Goal: Information Seeking & Learning: Learn about a topic

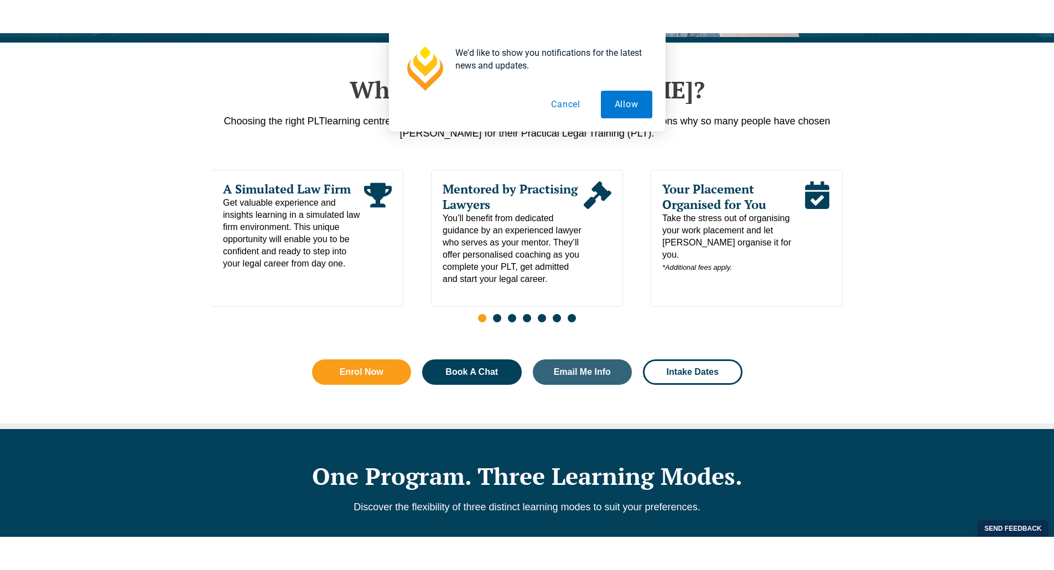
scroll to position [885, 0]
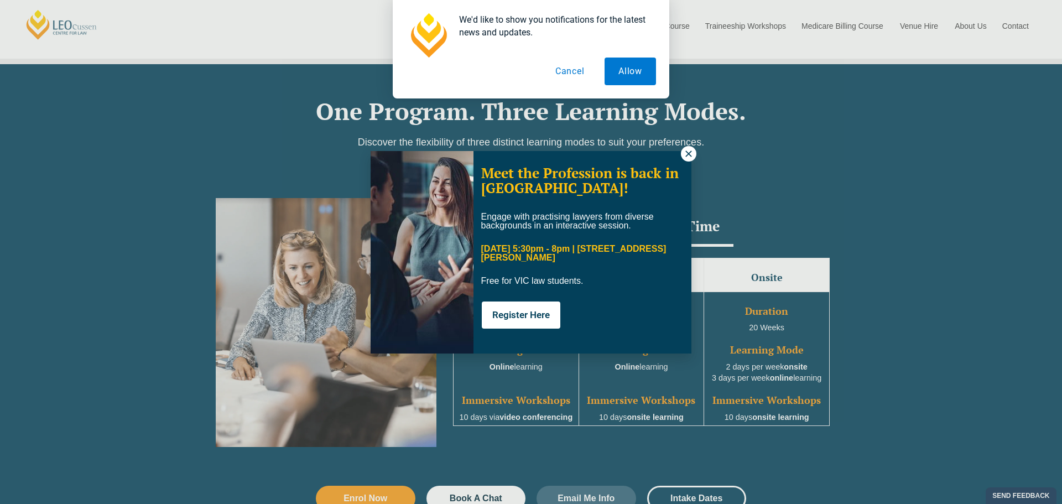
click at [685, 149] on icon at bounding box center [689, 154] width 10 height 10
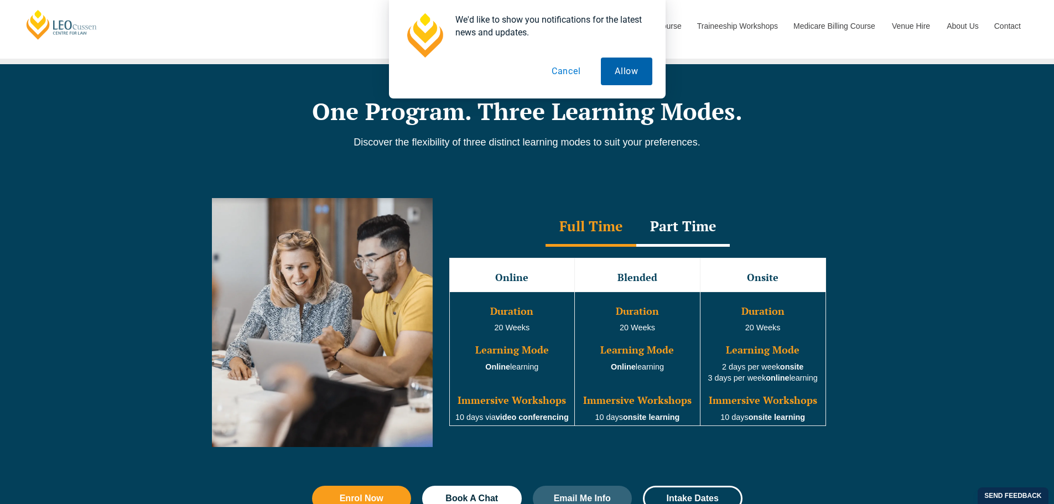
click at [634, 68] on button "Allow" at bounding box center [626, 72] width 51 height 28
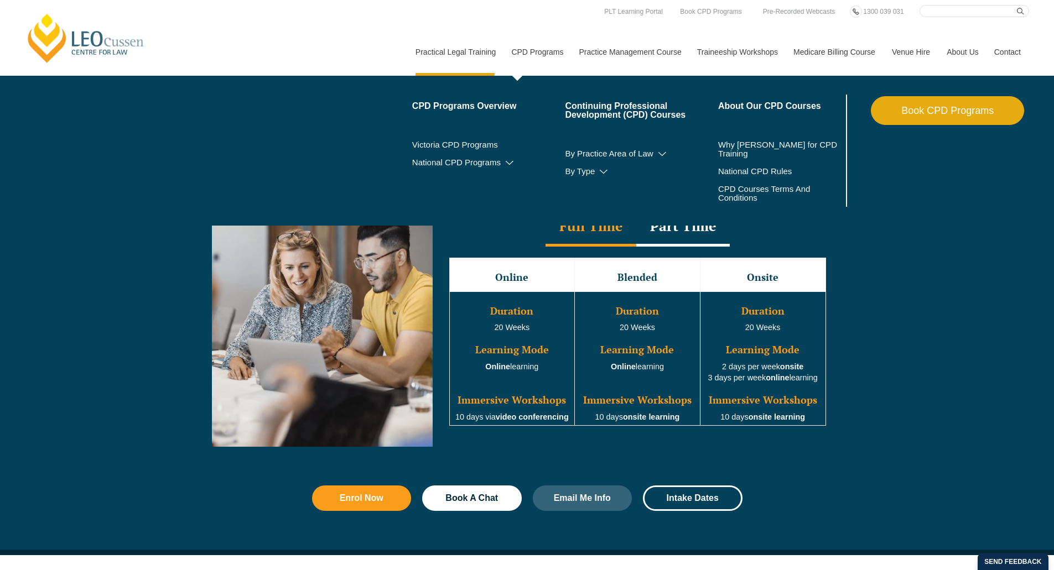
click at [541, 48] on link "CPD Programs" at bounding box center [536, 52] width 67 height 48
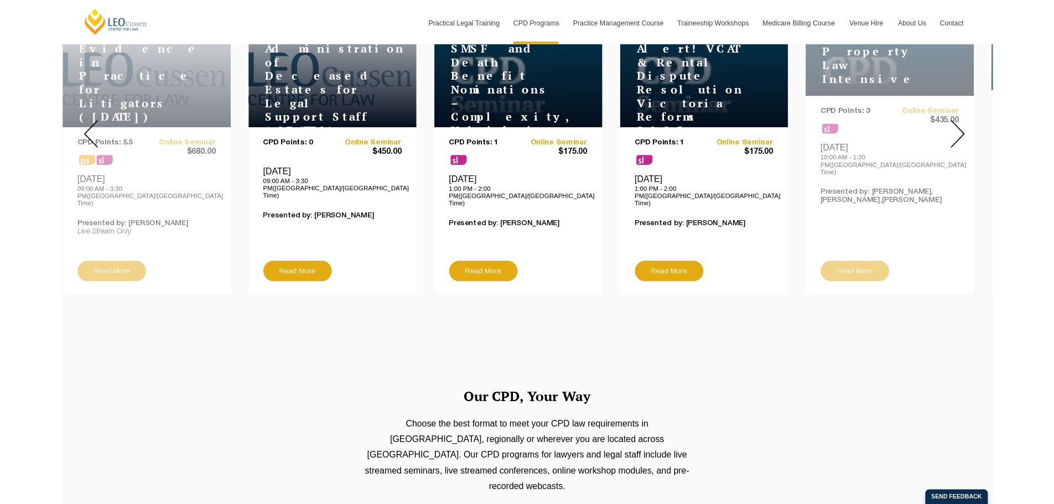
scroll to position [166, 0]
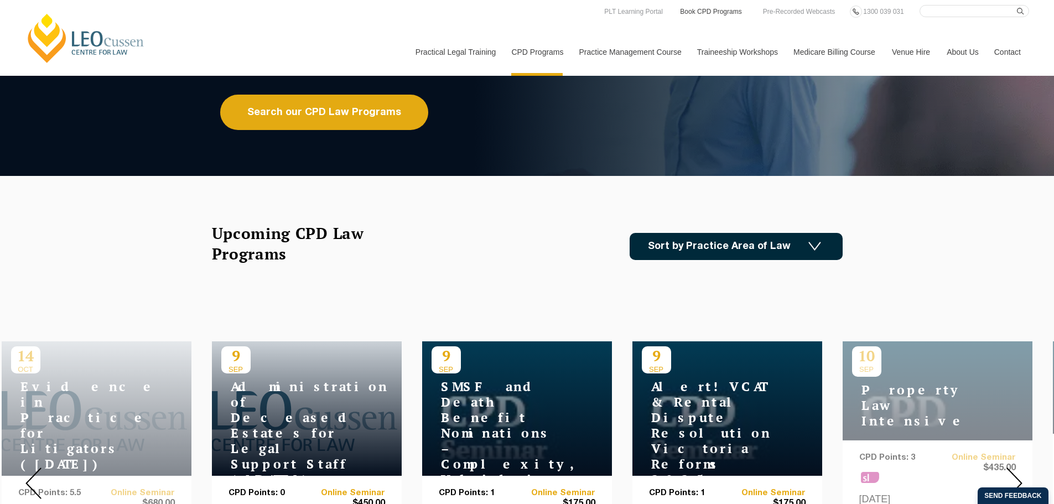
click at [723, 15] on link "Book CPD Programs" at bounding box center [711, 12] width 64 height 12
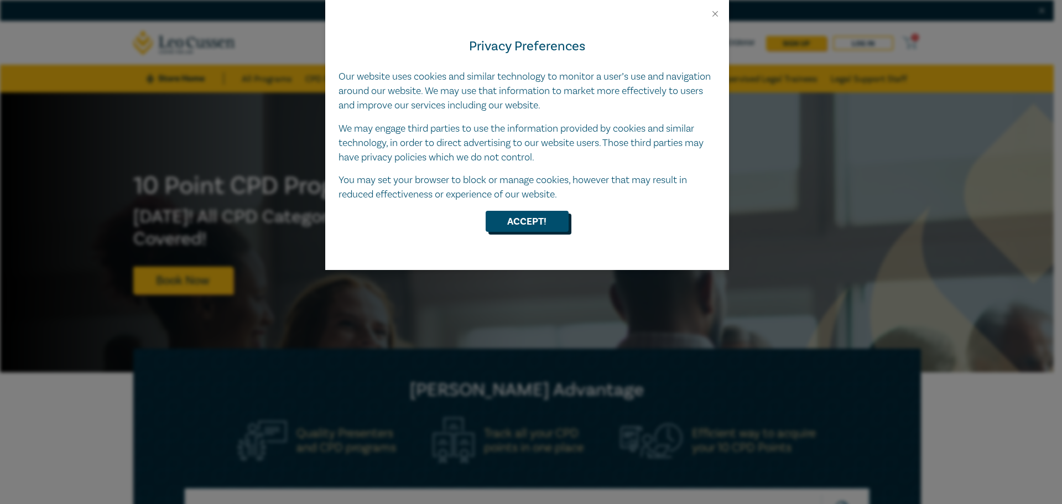
click at [526, 221] on button "Accept!" at bounding box center [527, 221] width 83 height 21
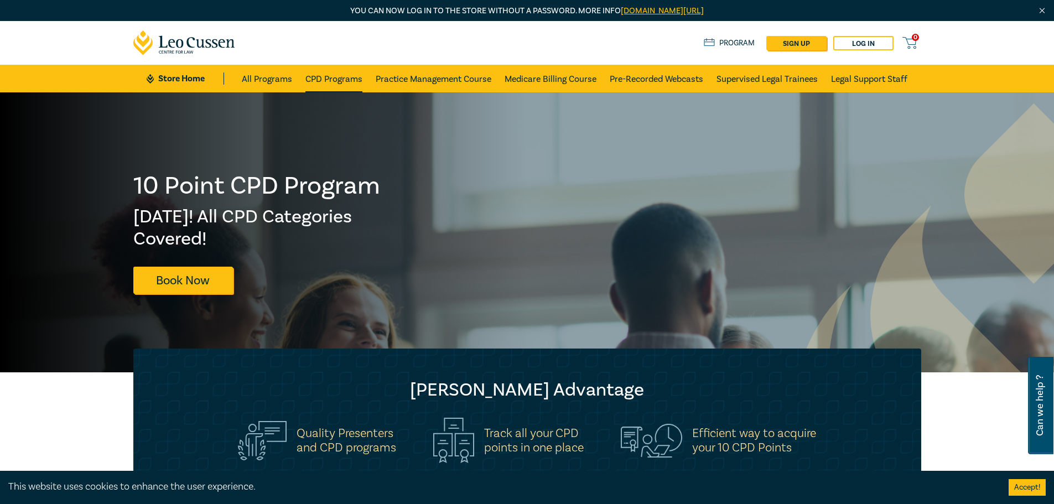
click at [343, 79] on link "CPD Programs" at bounding box center [333, 79] width 57 height 28
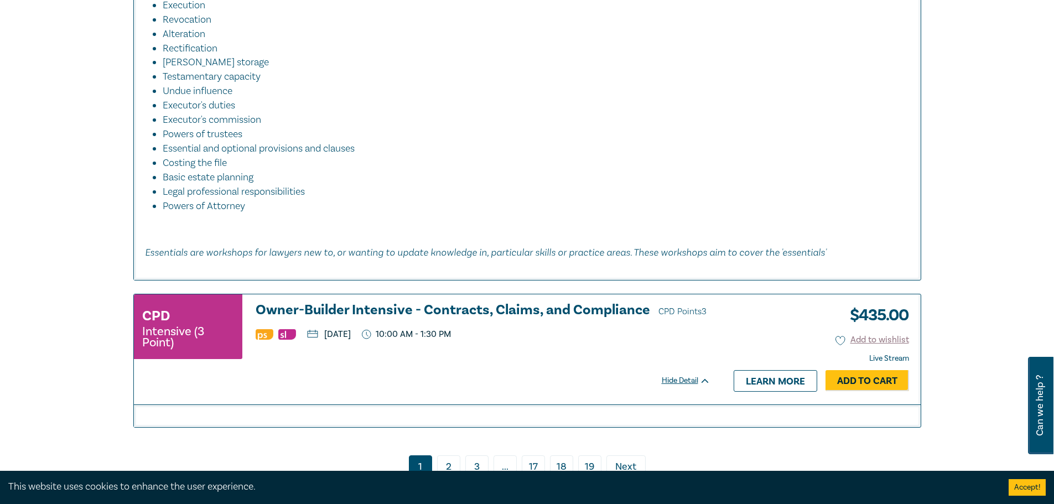
scroll to position [5253, 0]
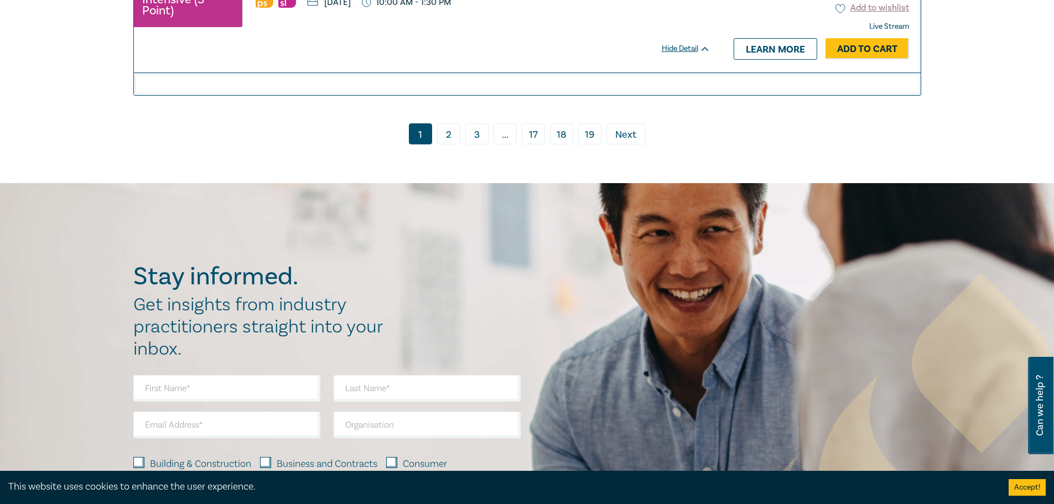
click at [451, 144] on link "2" at bounding box center [448, 133] width 23 height 21
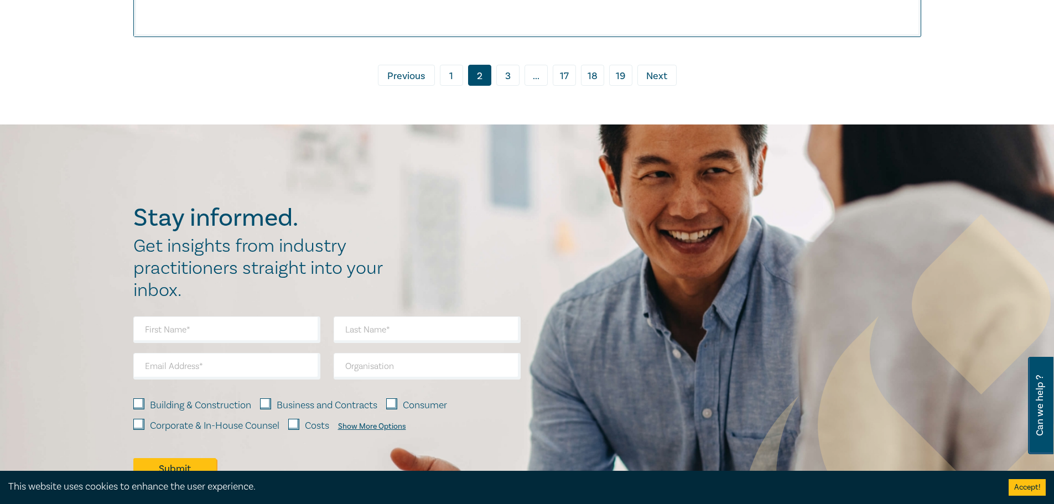
scroll to position [5033, 0]
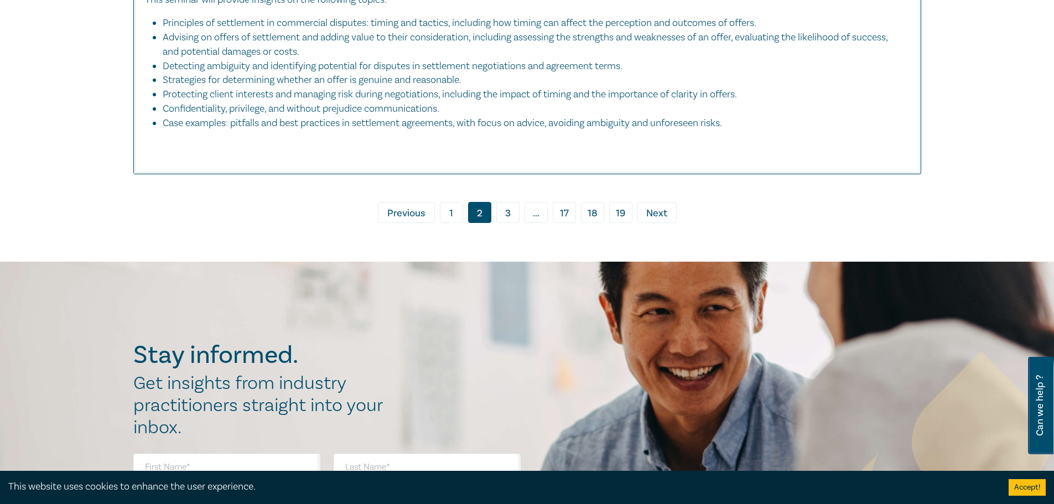
click at [516, 218] on link "3" at bounding box center [507, 212] width 23 height 21
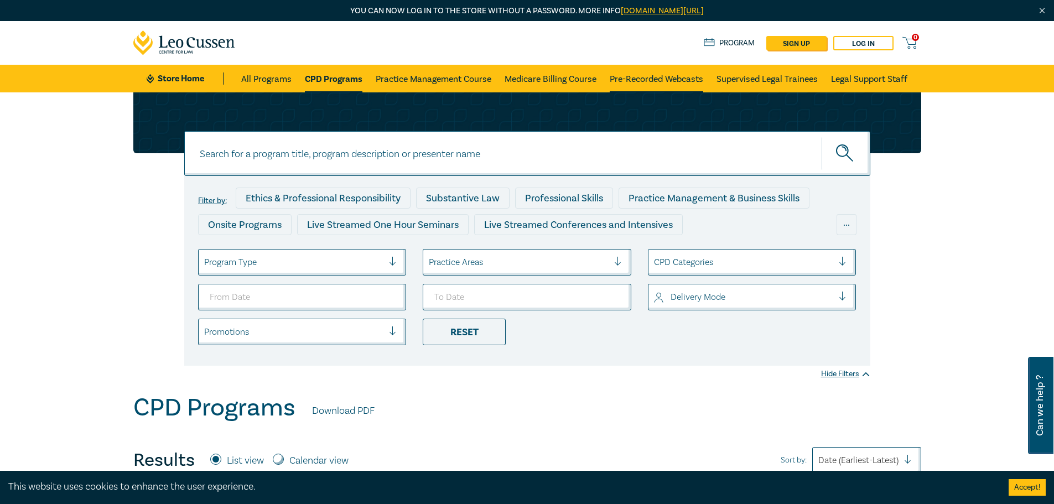
click at [659, 79] on link "Pre-Recorded Webcasts" at bounding box center [656, 79] width 93 height 28
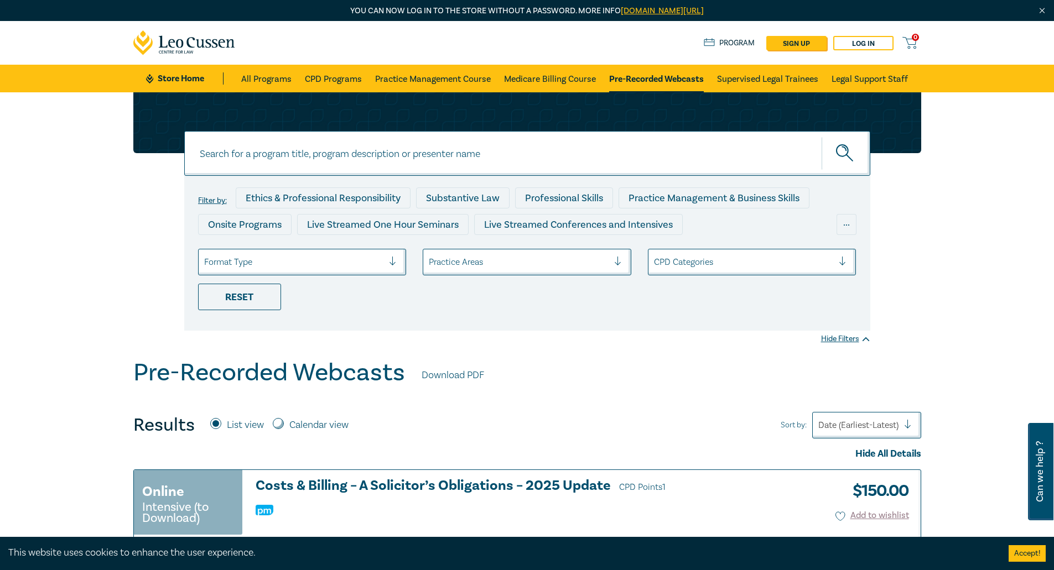
click at [171, 76] on link "Store Home" at bounding box center [184, 78] width 77 height 12
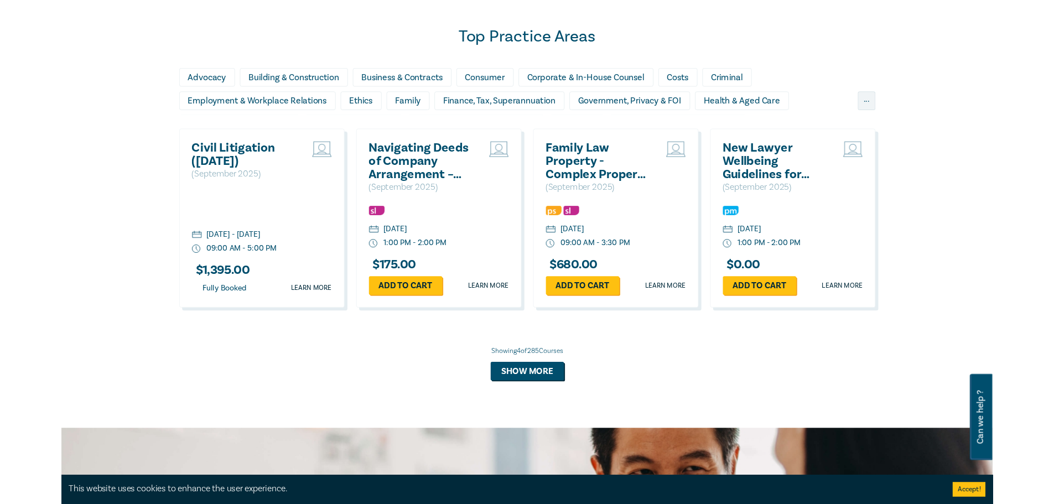
scroll to position [953, 0]
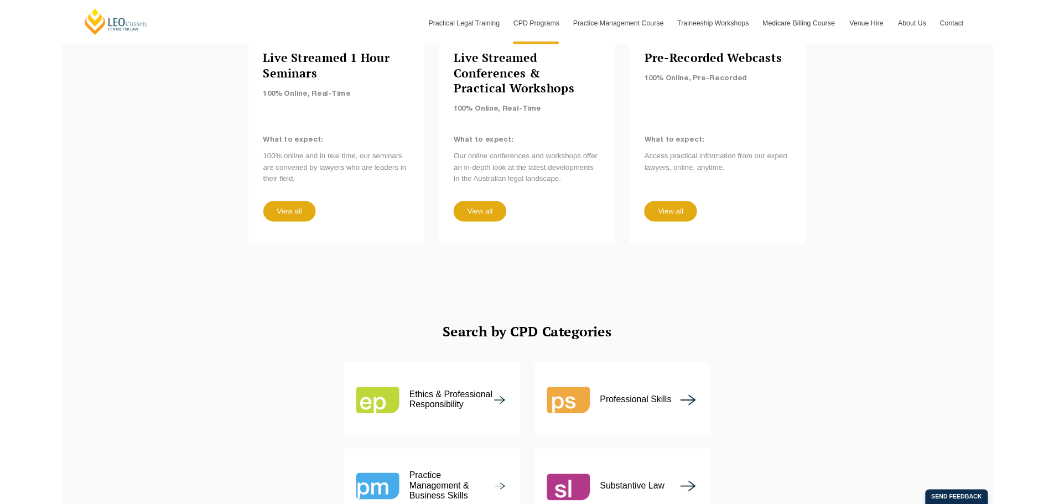
scroll to position [830, 0]
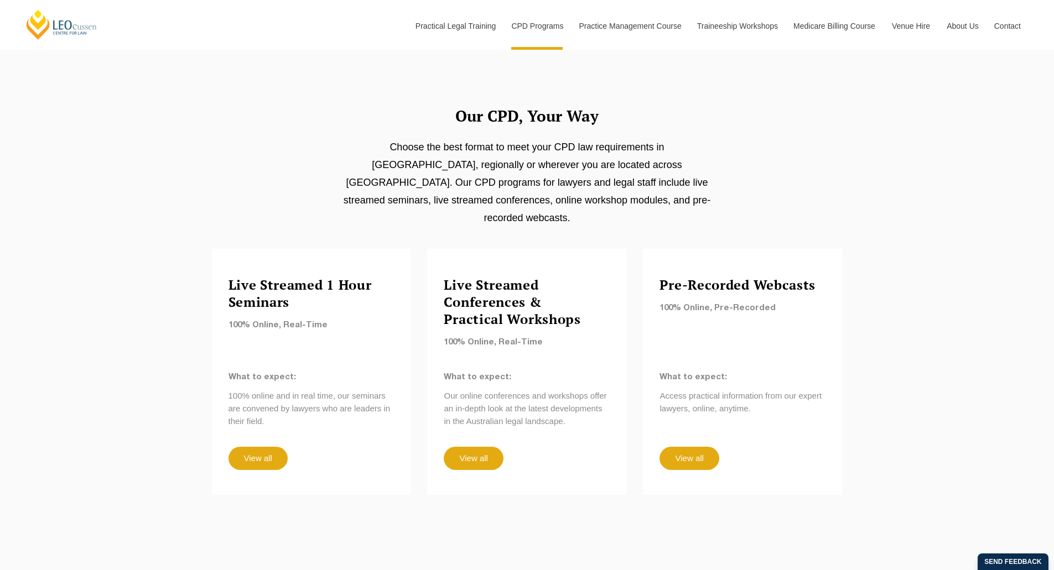
click at [685, 410] on div "Pre-Recorded Webcasts 100% Online, Pre-Recorded What to expect: Access practica…" at bounding box center [742, 372] width 199 height 246
click at [692, 447] on link "View all" at bounding box center [688, 458] width 59 height 23
click at [470, 447] on link "View all" at bounding box center [473, 458] width 59 height 23
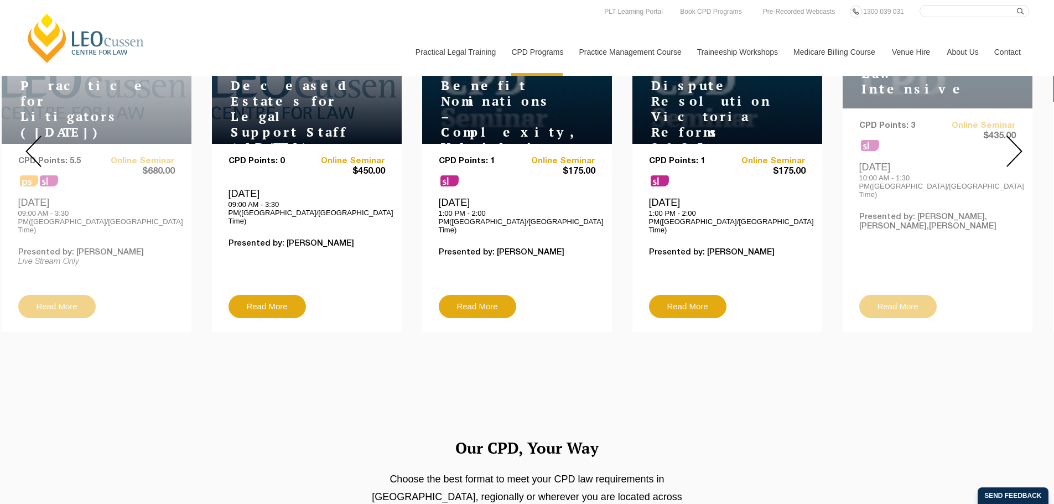
scroll to position [332, 0]
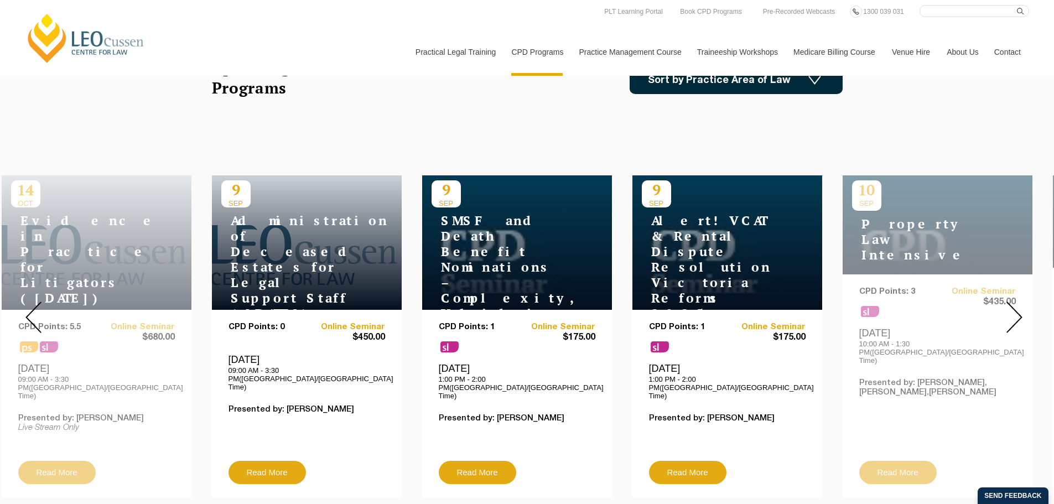
click at [1014, 305] on img at bounding box center [1014, 317] width 16 height 32
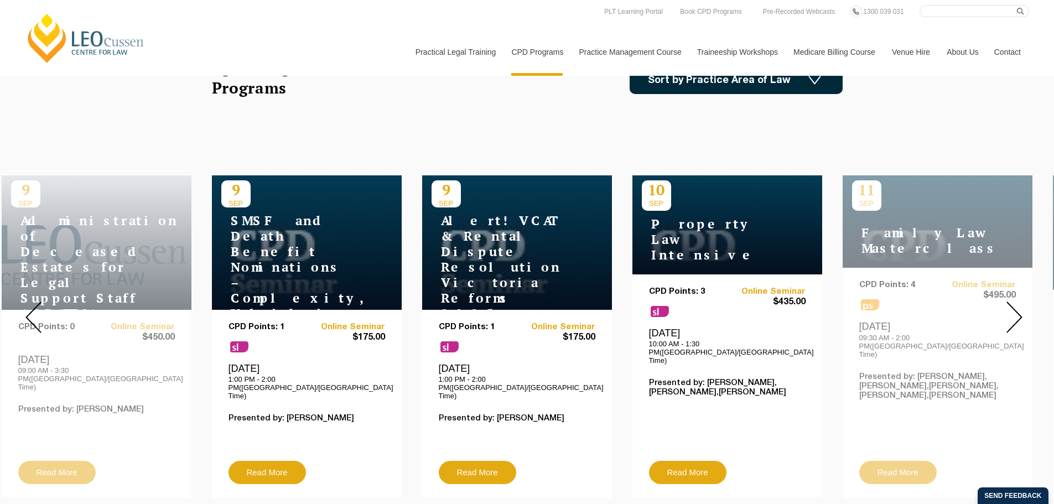
click at [1014, 312] on img at bounding box center [1014, 317] width 16 height 32
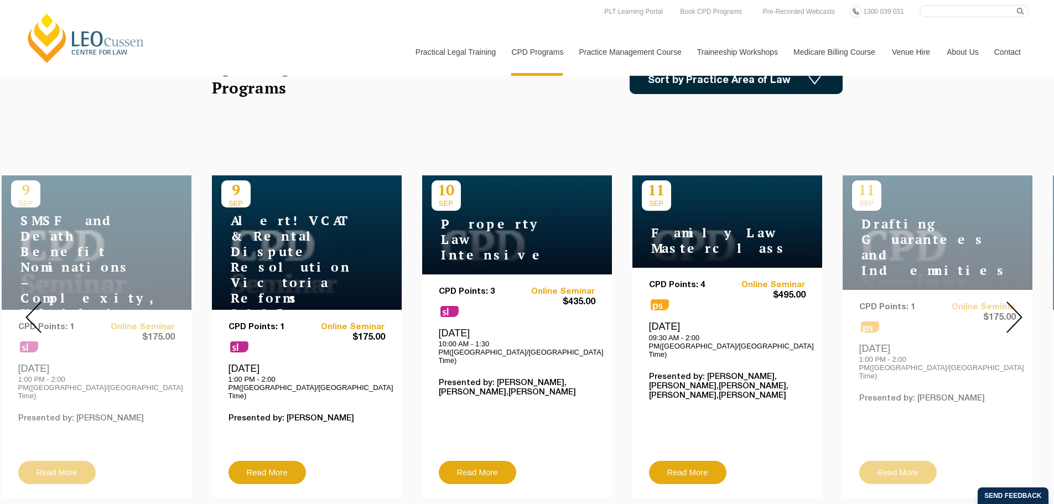
click at [1014, 312] on img at bounding box center [1014, 317] width 16 height 32
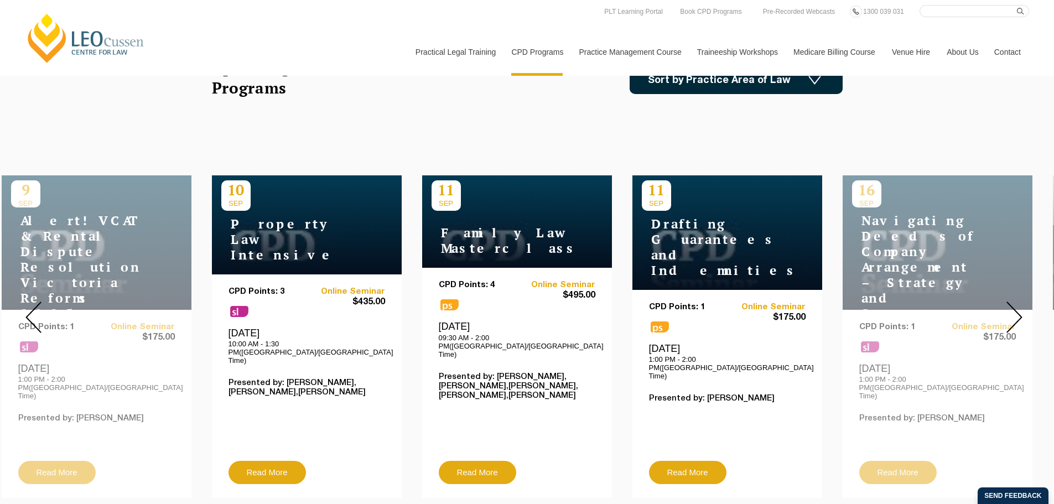
click at [1014, 312] on img at bounding box center [1014, 317] width 16 height 32
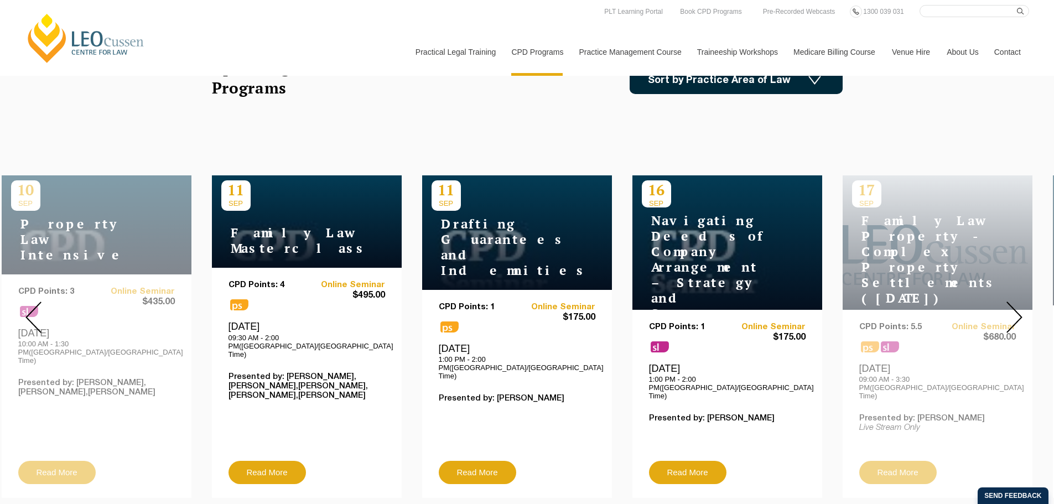
click at [1014, 312] on img at bounding box center [1014, 317] width 16 height 32
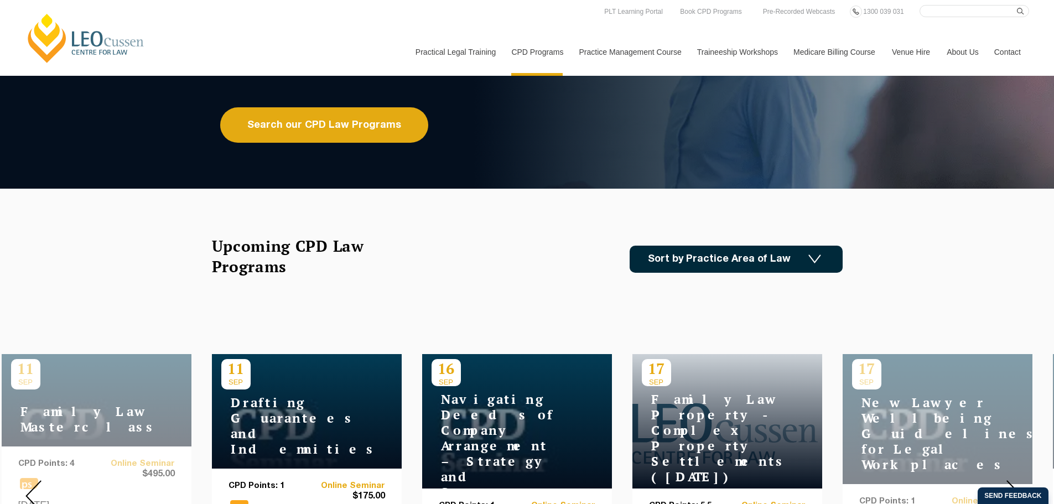
scroll to position [0, 0]
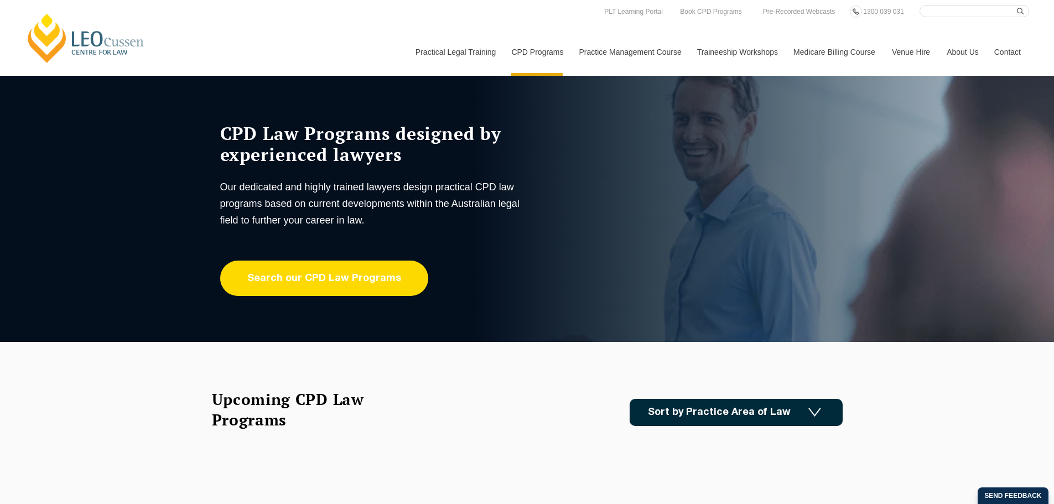
click at [282, 283] on link "Search our CPD Law Programs" at bounding box center [324, 278] width 208 height 35
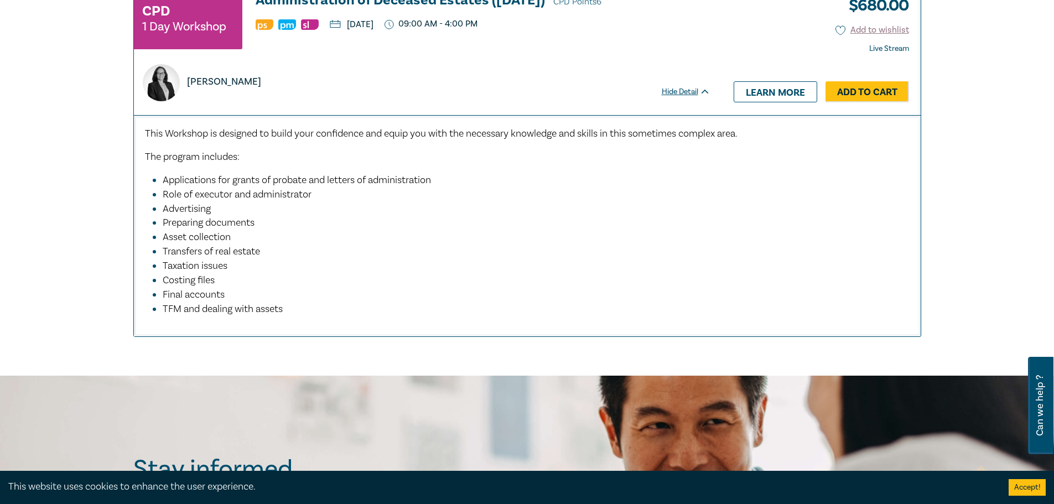
scroll to position [4755, 0]
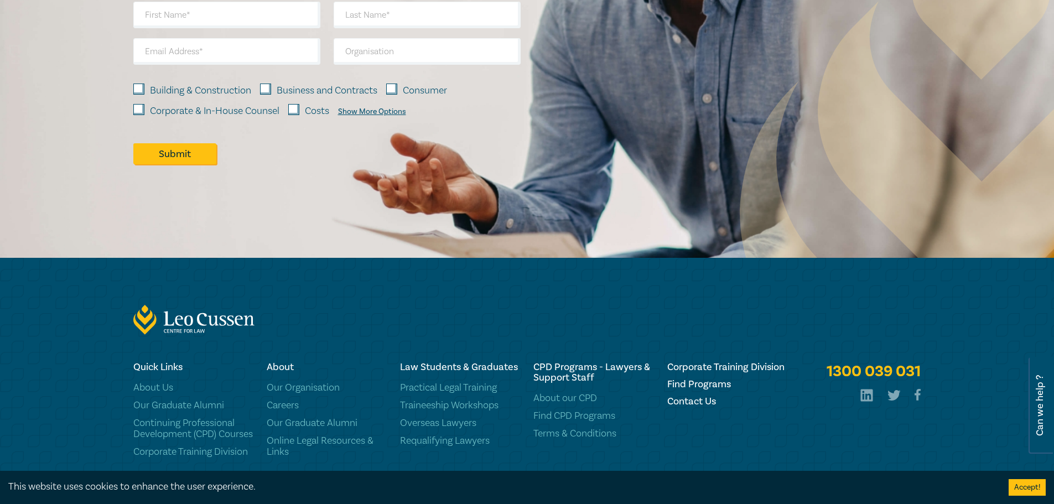
scroll to position [1680, 0]
